Goal: Task Accomplishment & Management: Use online tool/utility

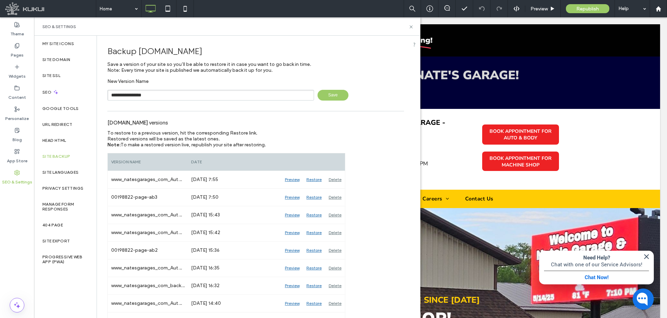
type input "**********"
click at [333, 97] on span "Save" at bounding box center [332, 95] width 31 height 11
click at [24, 51] on div "Pages" at bounding box center [17, 50] width 34 height 21
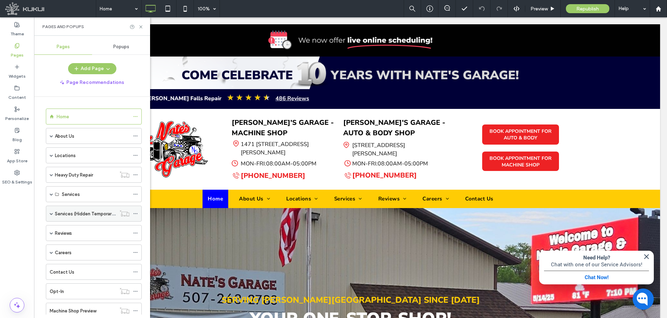
scroll to position [22, 0]
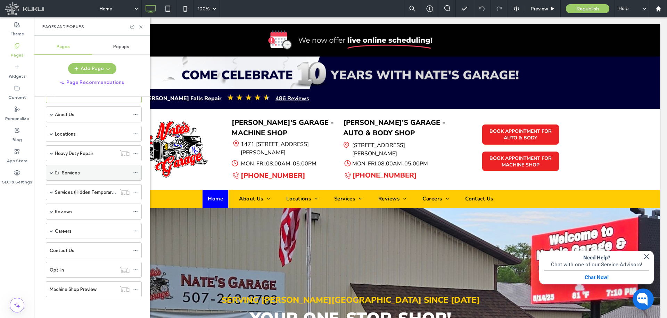
click at [51, 173] on span at bounding box center [51, 172] width 3 height 3
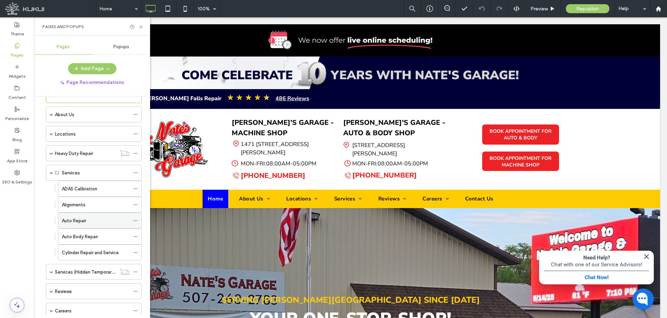
scroll to position [101, 0]
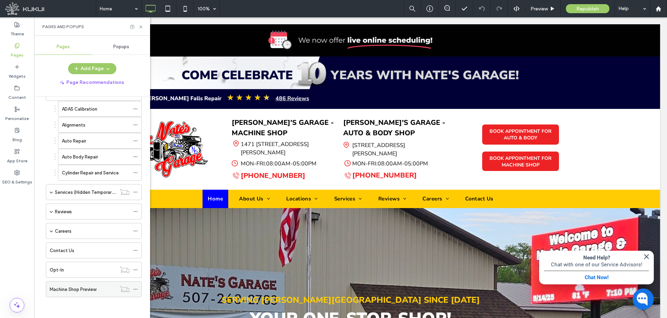
click at [84, 290] on label "Machine Shop Preview" at bounding box center [73, 290] width 47 height 12
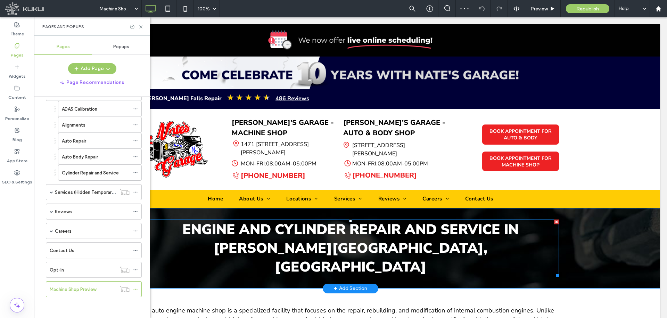
click at [330, 234] on span "Engine and Cylinder Repair and Service in [PERSON_NAME][GEOGRAPHIC_DATA], [GEOG…" at bounding box center [350, 249] width 336 height 56
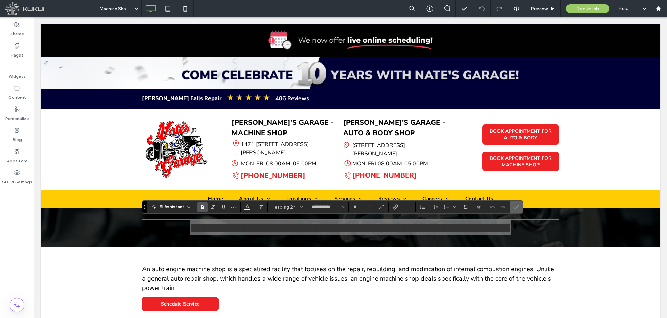
click at [519, 210] on label "Confirm" at bounding box center [516, 207] width 10 height 13
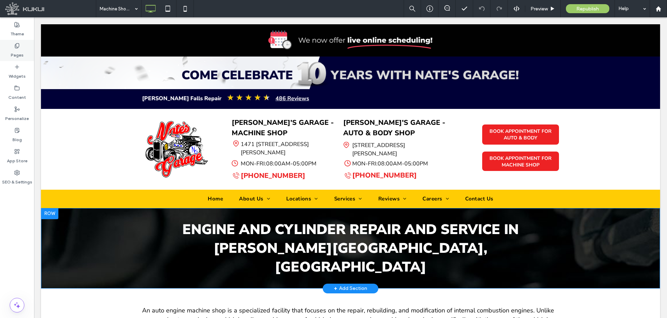
click at [12, 49] on label "Pages" at bounding box center [17, 54] width 13 height 10
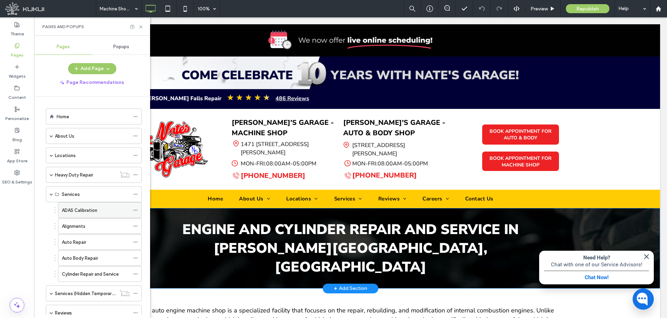
scroll to position [101, 0]
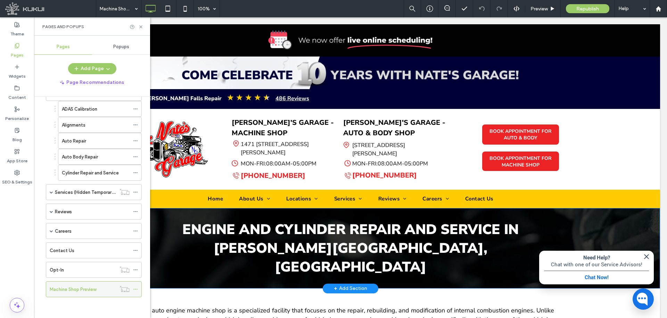
click at [136, 288] on icon at bounding box center [135, 289] width 5 height 5
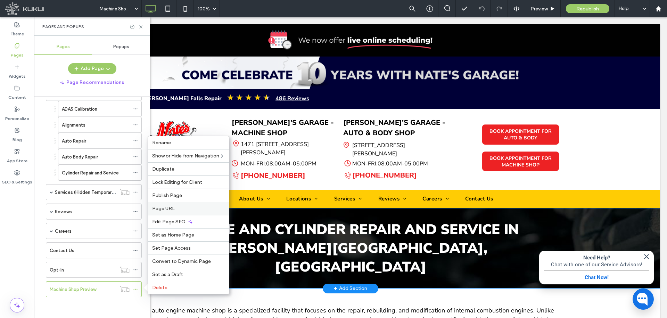
click at [169, 206] on span "Page URL" at bounding box center [163, 209] width 23 height 6
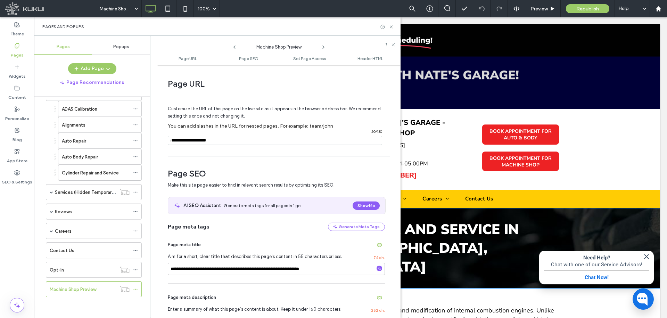
click at [200, 145] on input "notEmpty" at bounding box center [275, 140] width 214 height 9
type input "**********"
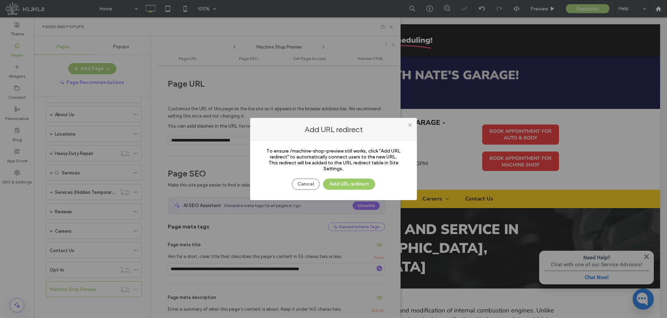
scroll to position [22, 0]
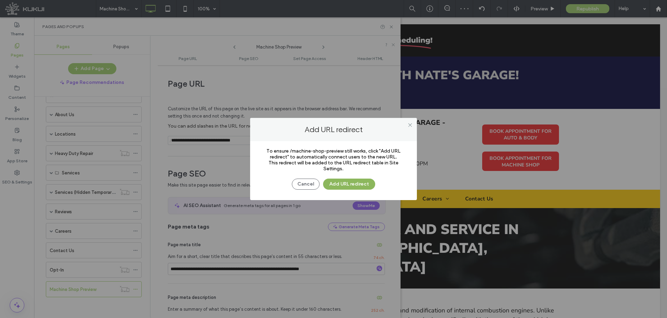
click at [346, 185] on button "Add URL redirect" at bounding box center [349, 184] width 52 height 11
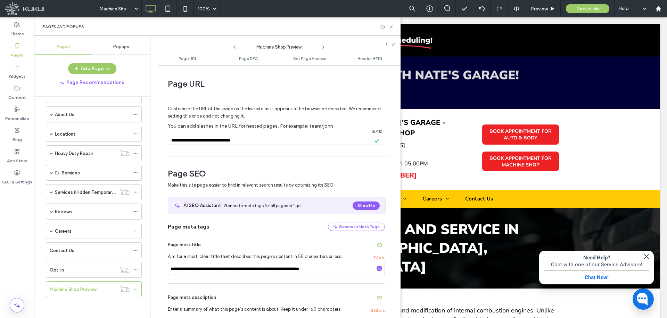
click at [50, 174] on span at bounding box center [51, 172] width 3 height 3
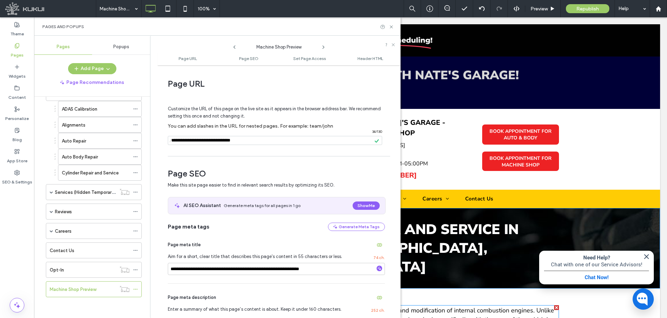
scroll to position [104, 0]
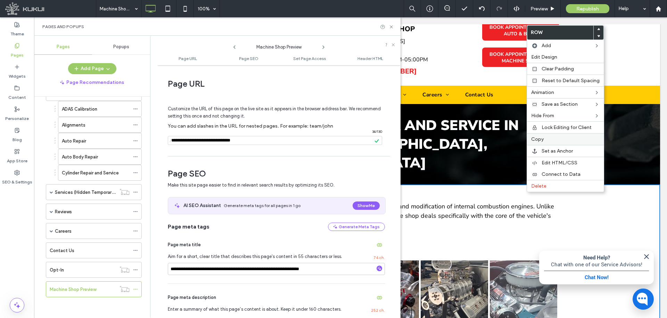
click at [551, 140] on label "Copy" at bounding box center [565, 139] width 68 height 6
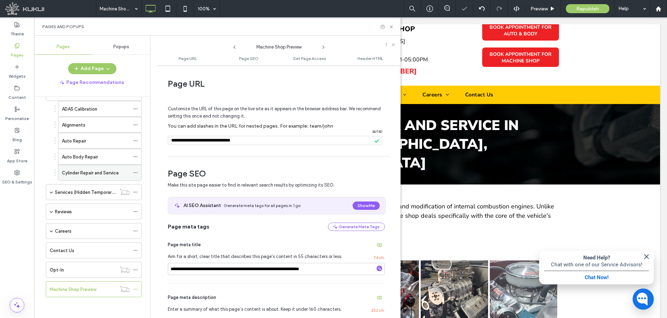
click at [90, 173] on label "Cylinder Repair and Service" at bounding box center [90, 173] width 57 height 12
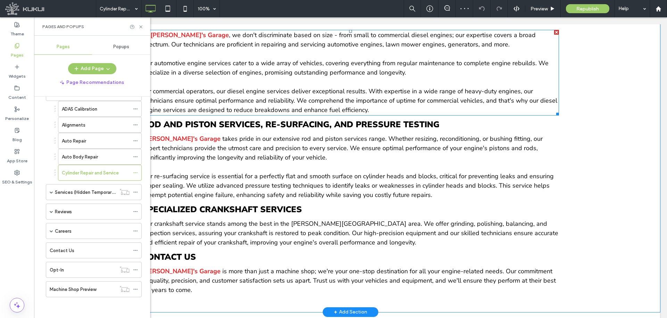
scroll to position [695, 0]
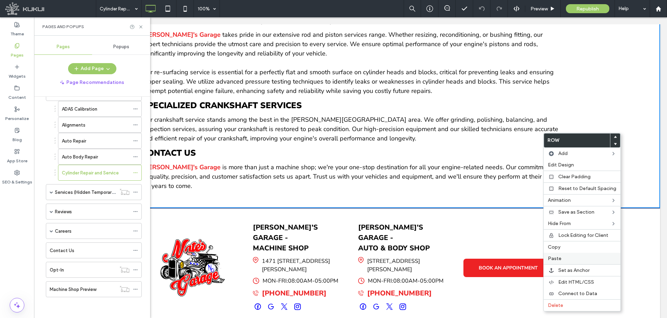
click at [573, 257] on label "Paste" at bounding box center [582, 259] width 68 height 6
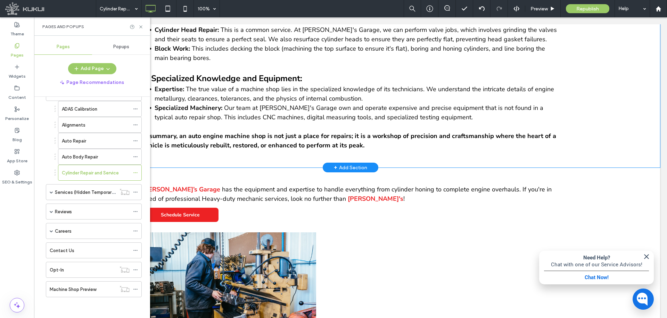
scroll to position [679, 0]
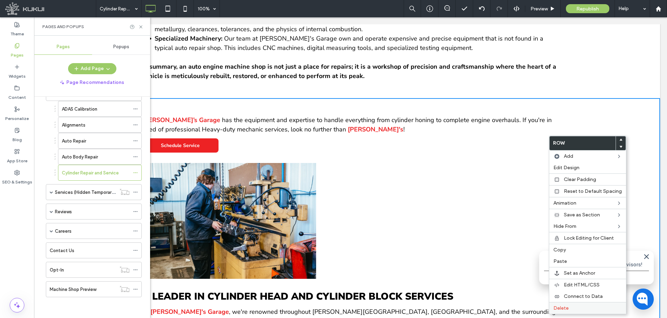
drag, startPoint x: 574, startPoint y: 306, endPoint x: 567, endPoint y: 304, distance: 7.6
click at [575, 306] on label "Delete" at bounding box center [587, 309] width 68 height 6
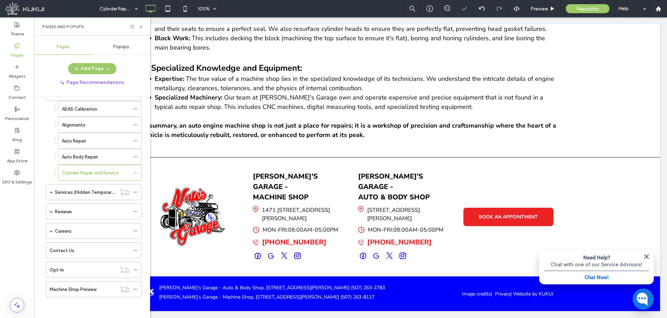
scroll to position [591, 0]
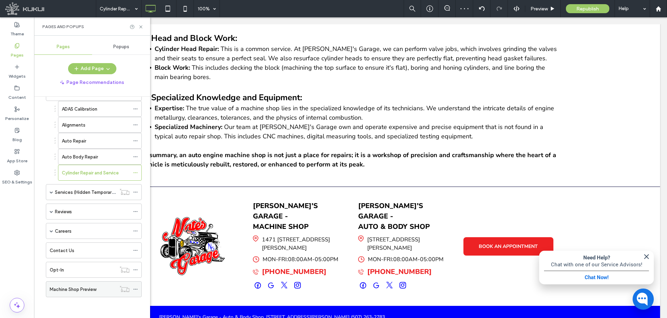
click at [134, 291] on icon at bounding box center [135, 289] width 5 height 5
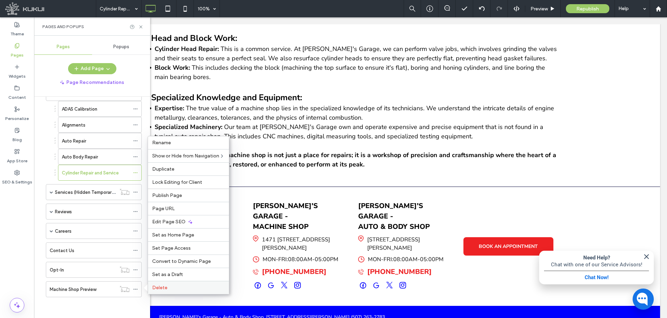
click at [172, 288] on label "Delete" at bounding box center [188, 288] width 73 height 6
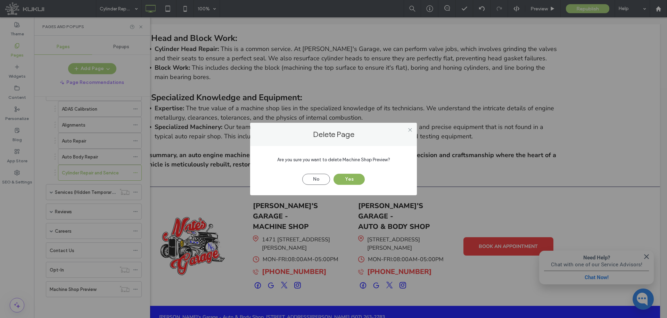
click at [335, 181] on button "Yes" at bounding box center [348, 179] width 31 height 11
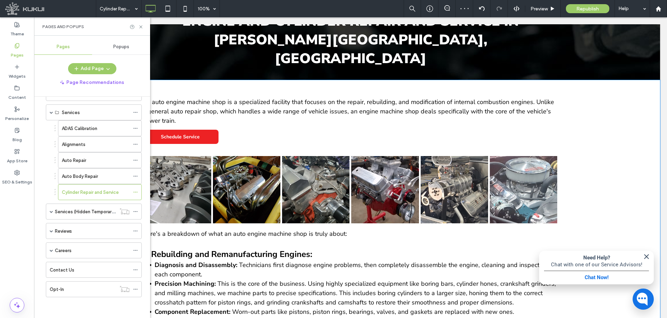
scroll to position [139, 0]
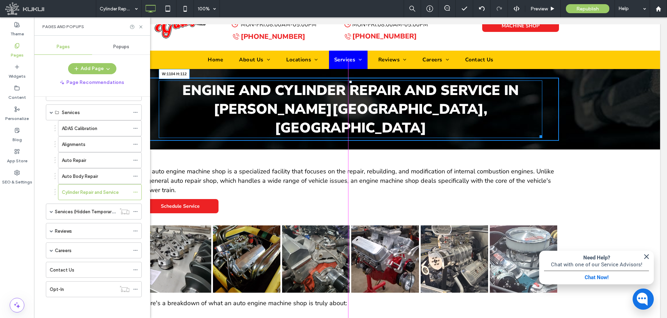
drag, startPoint x: 552, startPoint y: 117, endPoint x: 569, endPoint y: 131, distance: 22.0
click at [535, 113] on div "Engine and Cylinder Repair and Service in [PERSON_NAME][GEOGRAPHIC_DATA], [GEOG…" at bounding box center [350, 110] width 383 height 58
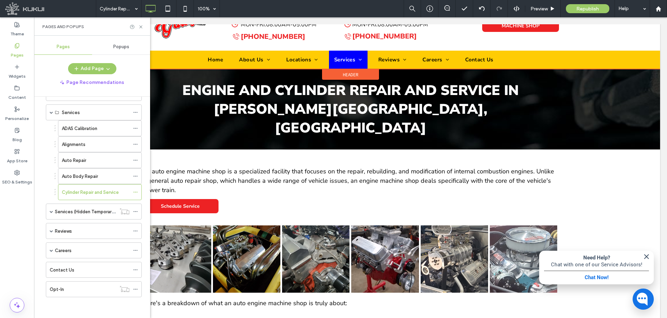
scroll to position [243, 0]
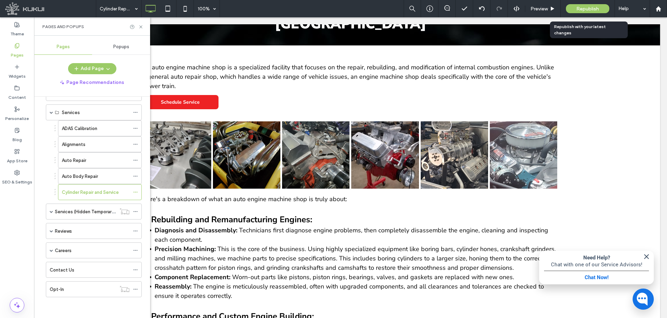
click at [590, 9] on span "Republish" at bounding box center [587, 9] width 23 height 6
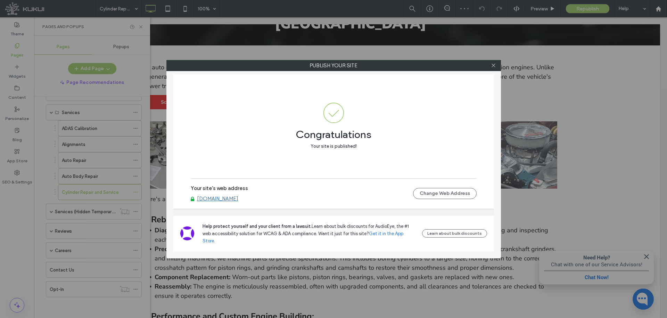
click at [238, 202] on link "[DOMAIN_NAME]" at bounding box center [217, 199] width 41 height 6
